Goal: Understand process/instructions: Learn about a topic

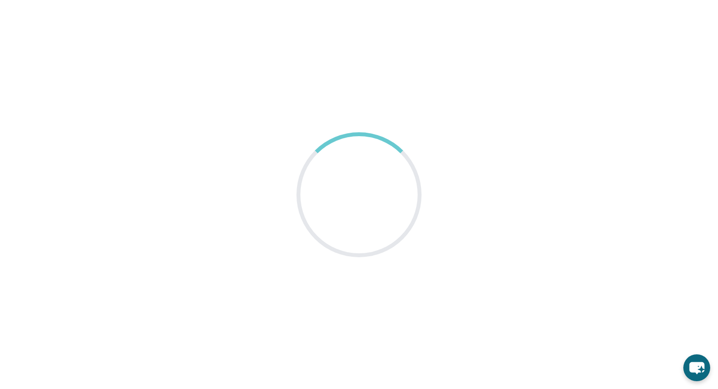
click at [313, 112] on main at bounding box center [359, 194] width 718 height 389
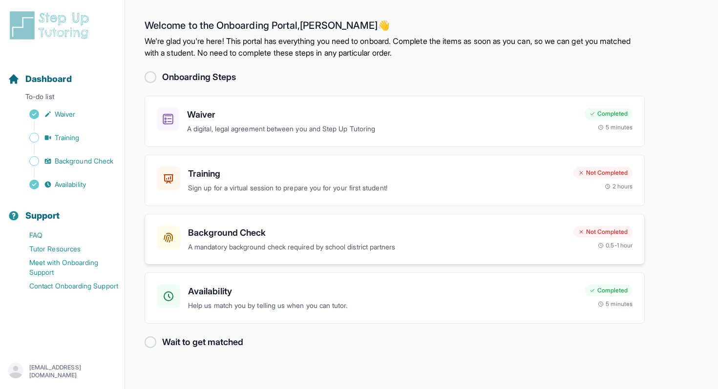
click at [483, 251] on p "A mandatory background check required by school district partners" at bounding box center [376, 247] width 377 height 11
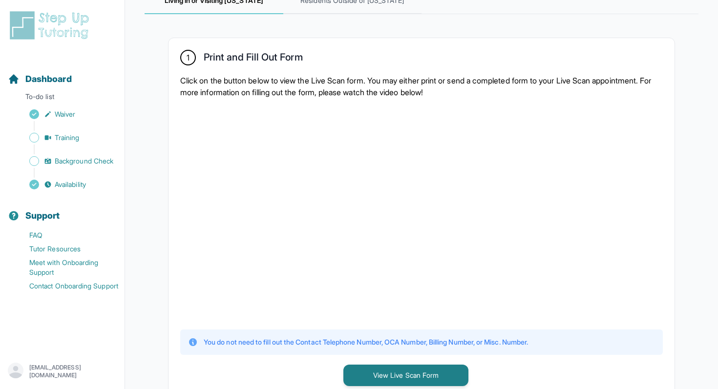
scroll to position [247, 0]
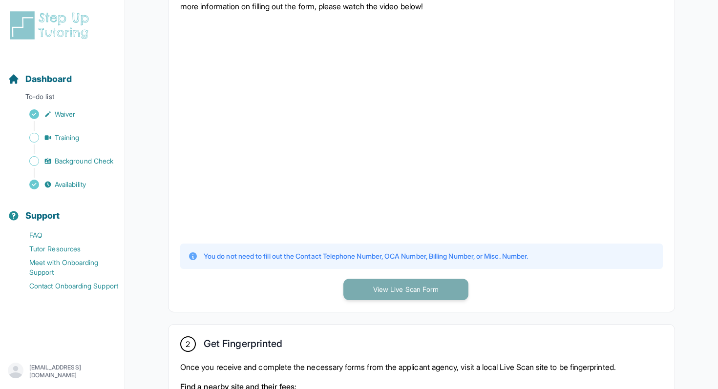
click at [394, 286] on button "View Live Scan Form" at bounding box center [405, 289] width 125 height 21
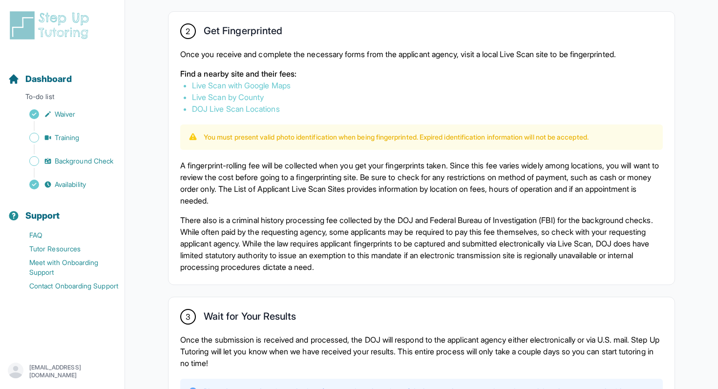
scroll to position [560, 0]
click at [234, 82] on link "Live Scan with Google Maps" at bounding box center [241, 85] width 99 height 10
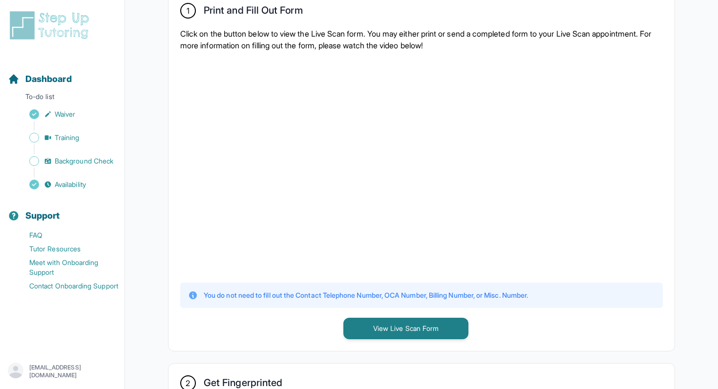
scroll to position [208, 0]
